Goal: Transaction & Acquisition: Purchase product/service

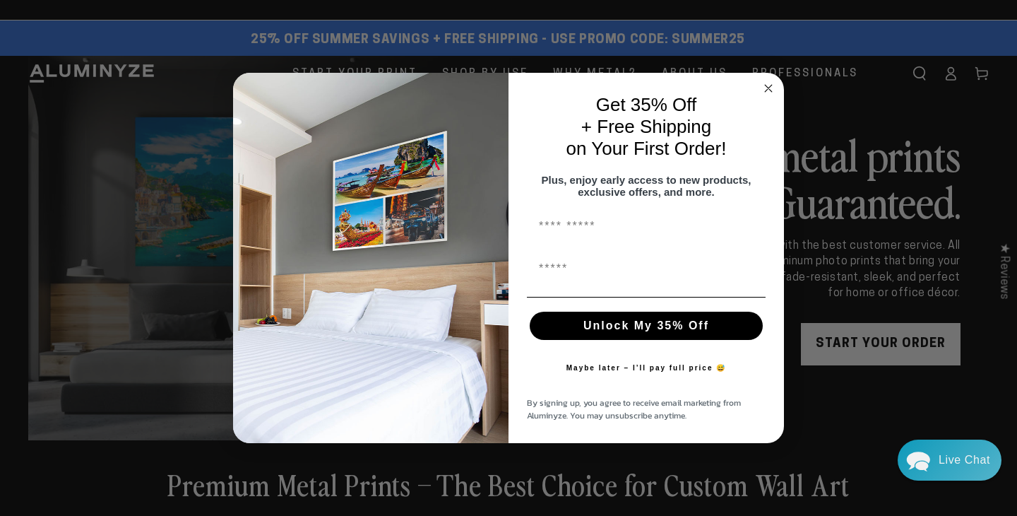
click at [953, 73] on div "Close dialog Get 35% Off + Free Shipping on Your First Order! Plus, enjoy early…" at bounding box center [508, 258] width 1017 height 516
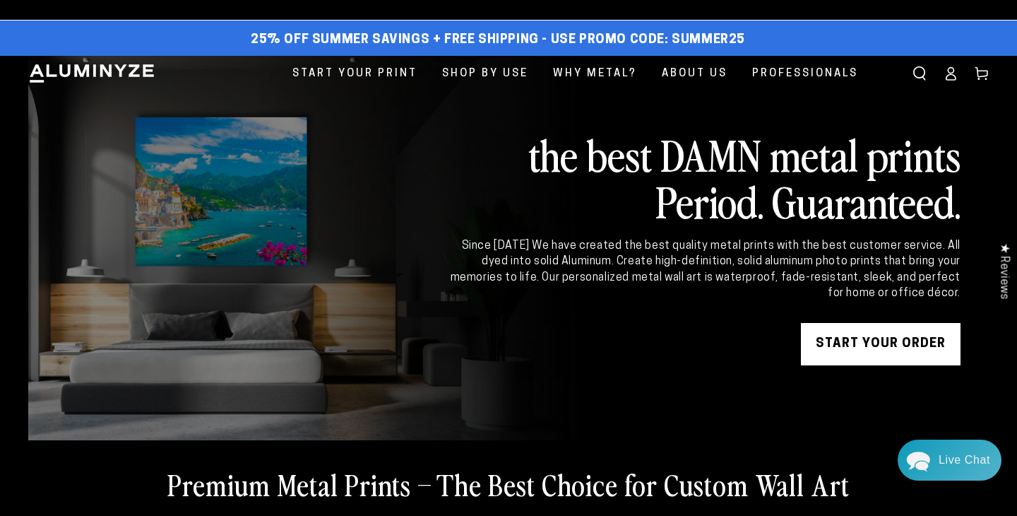
click at [952, 76] on icon at bounding box center [951, 73] width 14 height 14
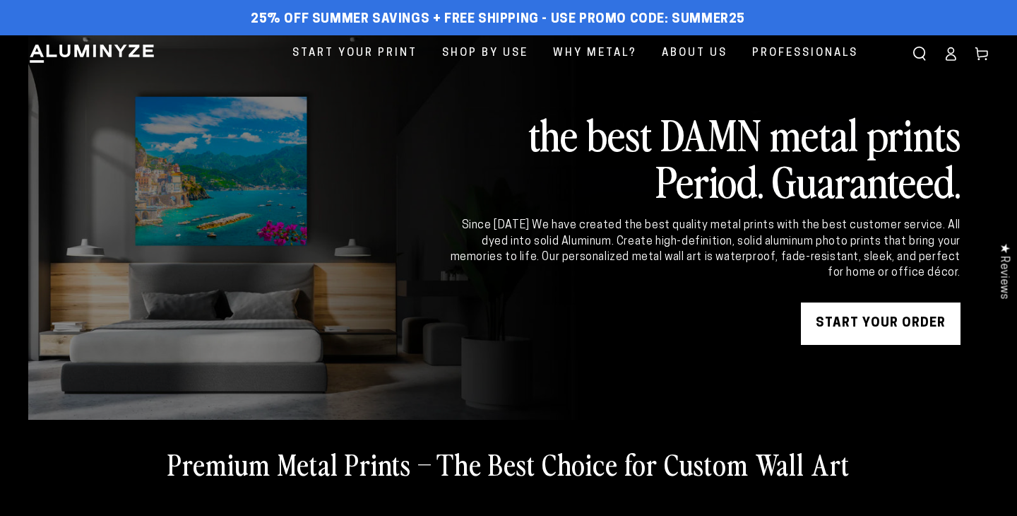
click at [905, 316] on link "START YOUR Order" at bounding box center [881, 323] width 160 height 42
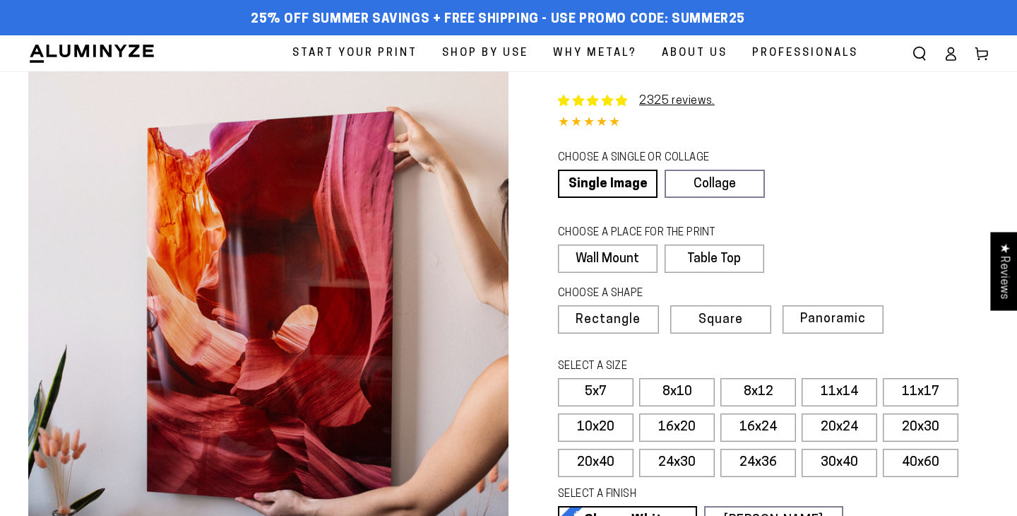
select select "**********"
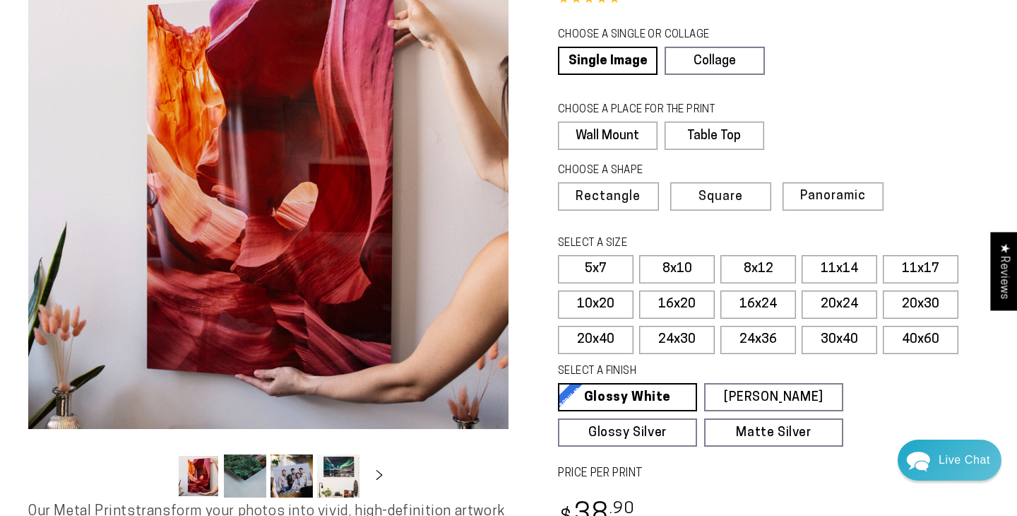
scroll to position [124, 0]
click at [831, 302] on label "20x24" at bounding box center [840, 304] width 76 height 28
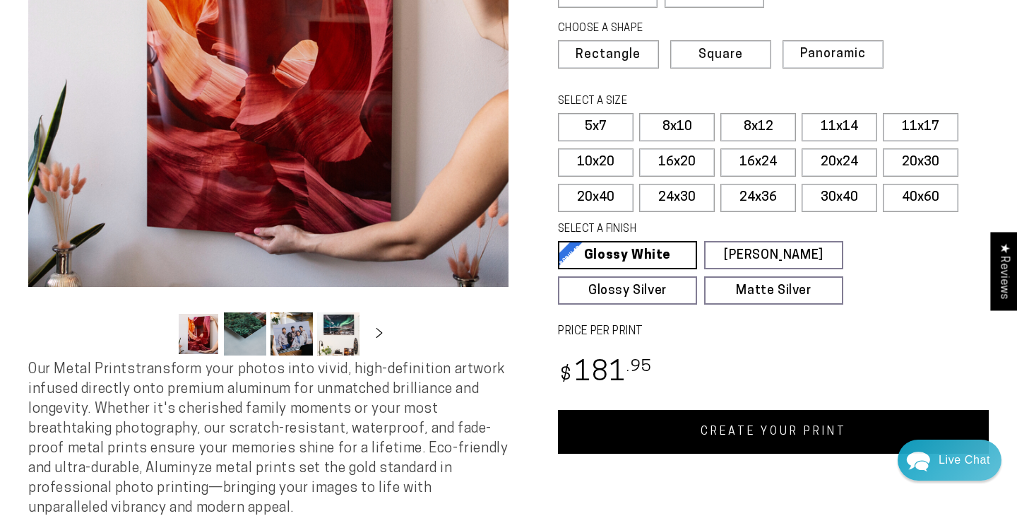
scroll to position [281, 0]
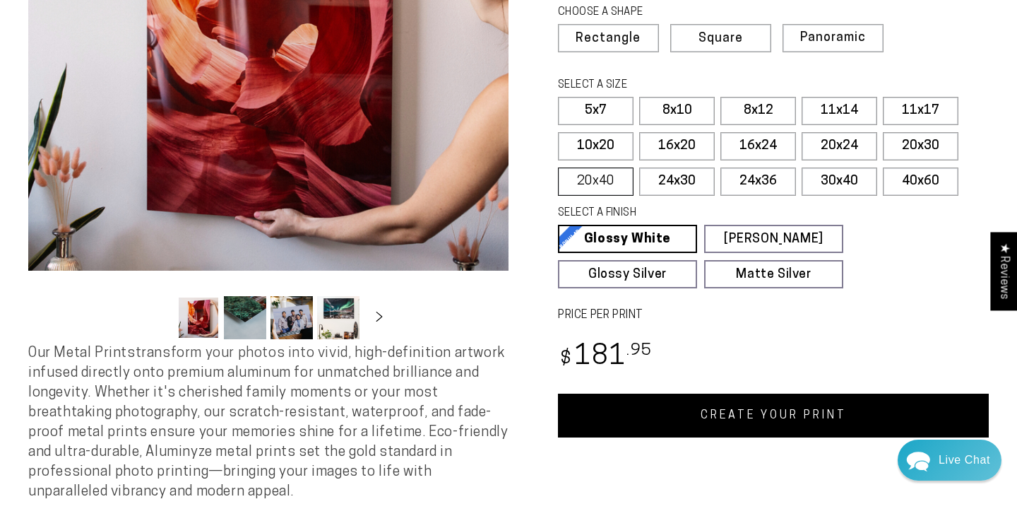
click at [603, 185] on label "20x40" at bounding box center [596, 181] width 76 height 28
click at [685, 183] on label "24x30" at bounding box center [677, 181] width 76 height 28
click at [764, 179] on label "24x36" at bounding box center [759, 181] width 76 height 28
click at [696, 416] on link "CREATE YOUR PRINT" at bounding box center [773, 415] width 431 height 44
